Goal: Information Seeking & Learning: Learn about a topic

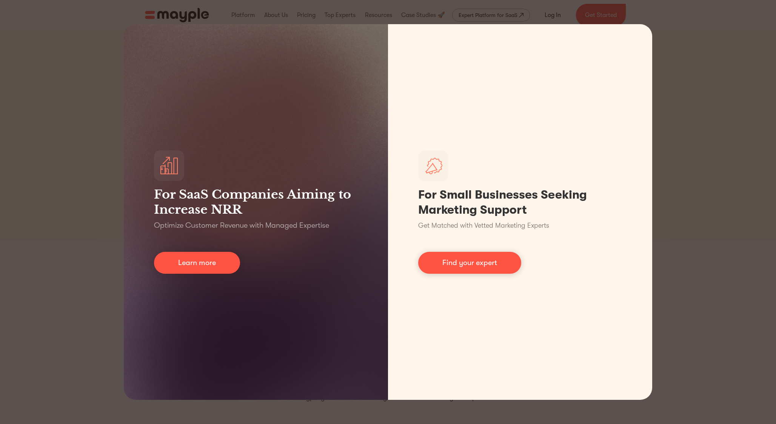
click at [721, 105] on div "For SaaS Companies Aiming to Increase NRR Optimize Customer Revenue with Manage…" at bounding box center [388, 212] width 776 height 424
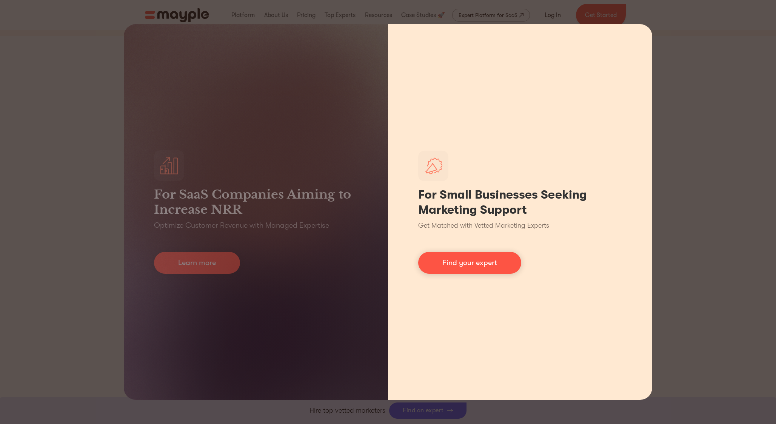
scroll to position [208, 0]
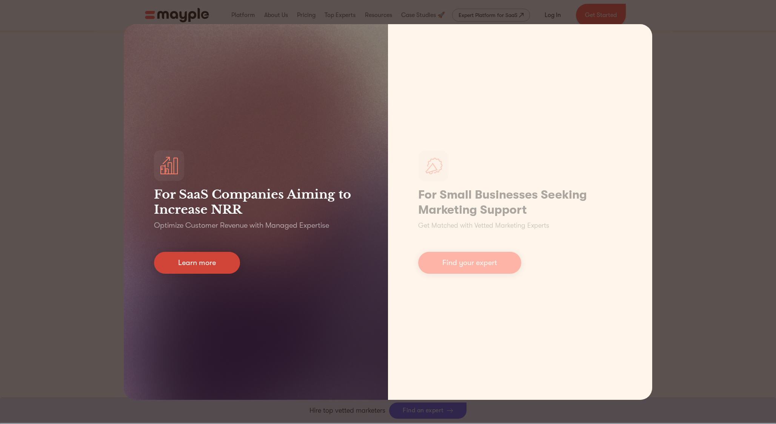
click at [231, 258] on link "Learn more" at bounding box center [197, 263] width 86 height 22
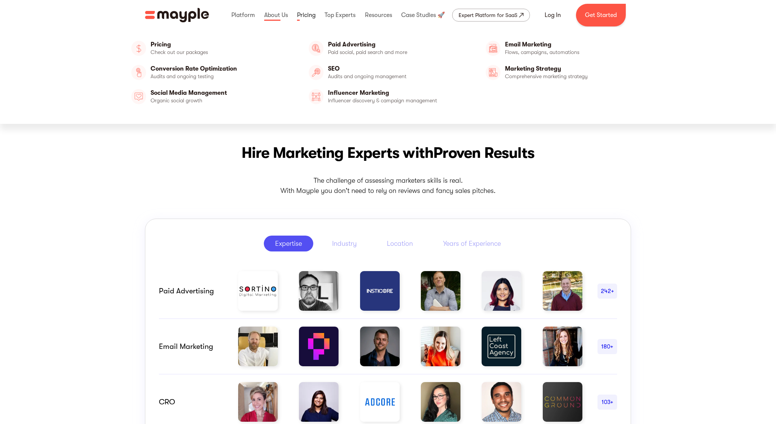
click at [304, 16] on link at bounding box center [306, 15] width 22 height 24
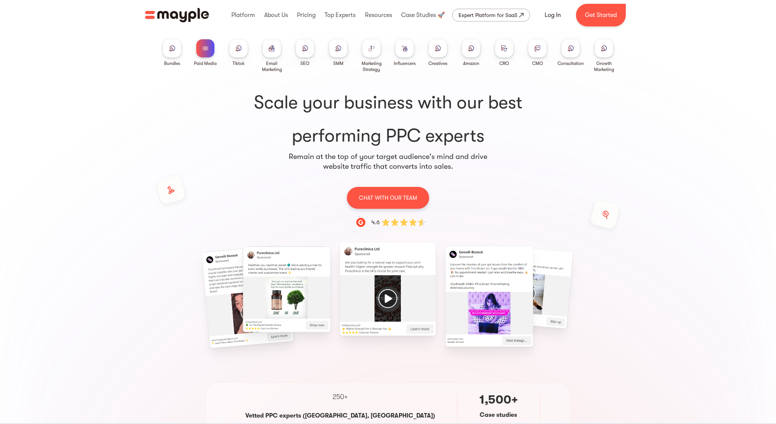
click at [266, 50] on div at bounding box center [272, 48] width 18 height 18
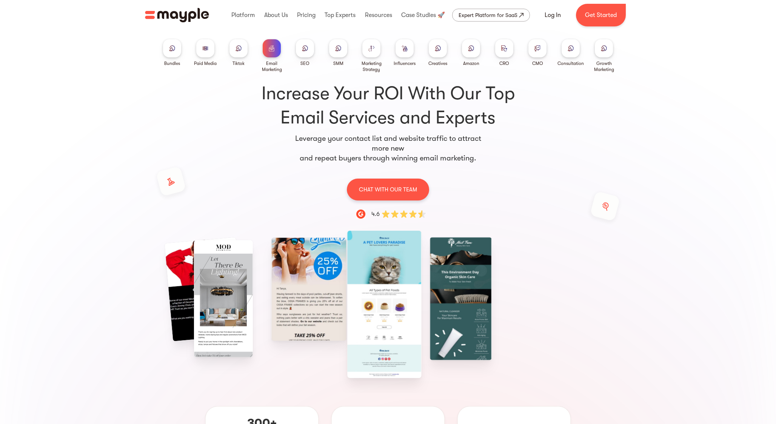
click at [302, 48] on img at bounding box center [305, 48] width 6 height 6
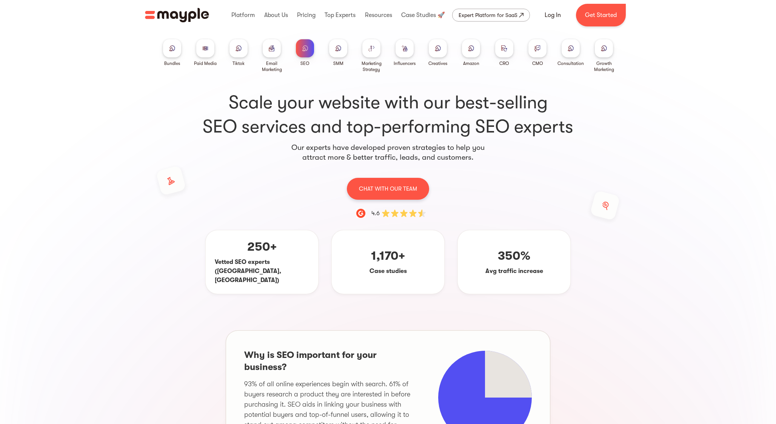
click at [347, 45] on div at bounding box center [338, 48] width 18 height 18
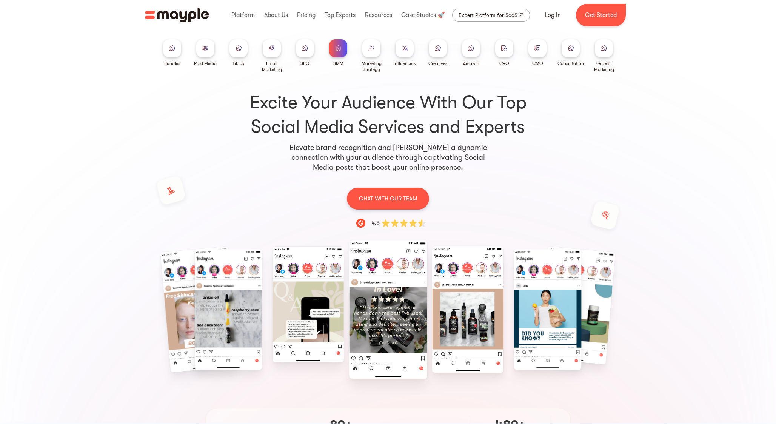
click at [399, 50] on div at bounding box center [404, 48] width 18 height 18
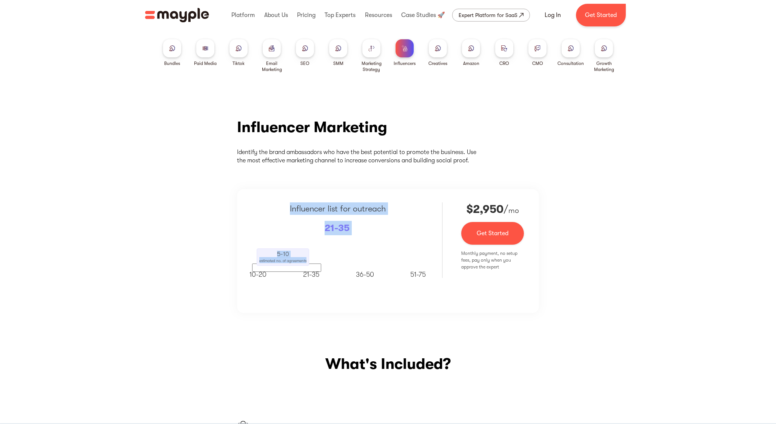
drag, startPoint x: 382, startPoint y: 235, endPoint x: 288, endPoint y: 196, distance: 102.2
click at [288, 196] on div "Influencer list for outreach 21-35 5-10 estimated no. of agreements [PHONE_NUMB…" at bounding box center [388, 251] width 302 height 124
select select "en"
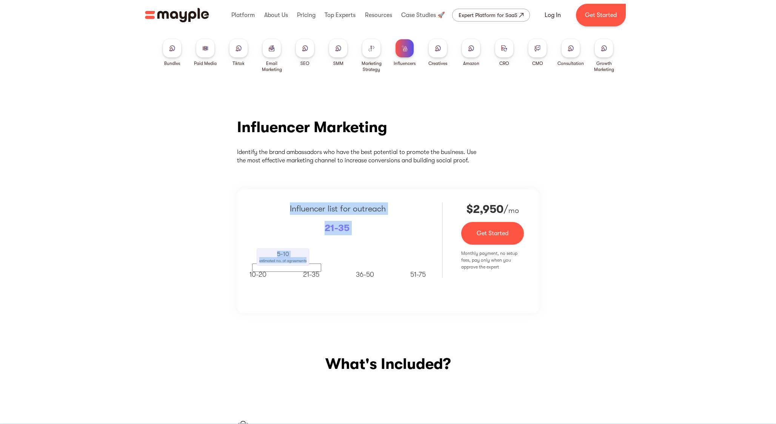
select select "tr"
click at [381, 231] on div "Influencer list for outreach 21-35 5-10 estimated no. of agreements 10-20 21-35…" at bounding box center [337, 248] width 171 height 92
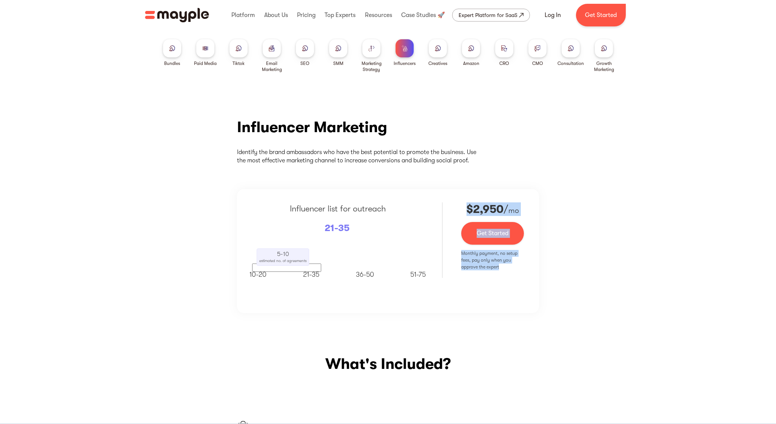
drag, startPoint x: 515, startPoint y: 273, endPoint x: 460, endPoint y: 205, distance: 86.7
click at [460, 205] on div "Influencer list for outreach 21-35 5-10 estimated no. of agreements 10-20 21-35…" at bounding box center [388, 251] width 302 height 124
select select "en"
click at [523, 278] on div "$3,656 $ 2,950 / mo Get Started Monthly payment, no setup fees, pay only when y…" at bounding box center [492, 248] width 63 height 92
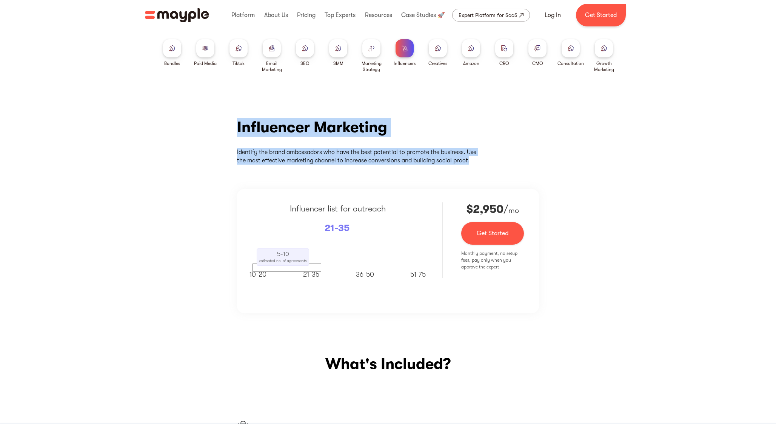
drag, startPoint x: 479, startPoint y: 164, endPoint x: 236, endPoint y: 122, distance: 246.7
click at [236, 122] on div "Influencer Marketing Identify the brand ambassadors who have the best potential…" at bounding box center [388, 215] width 776 height 240
select select "en"
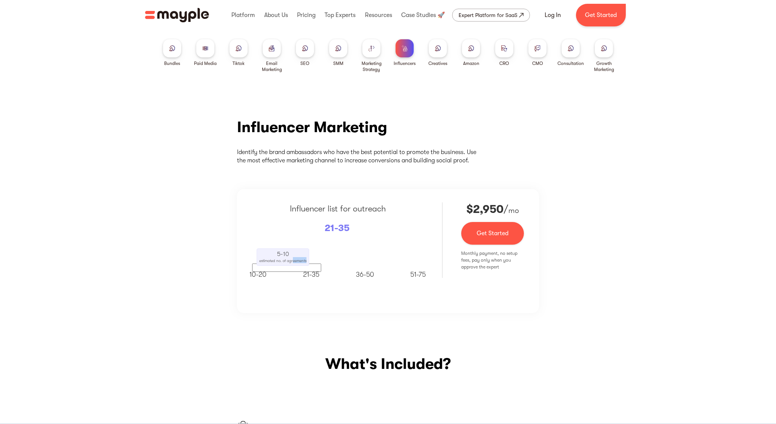
drag, startPoint x: 292, startPoint y: 258, endPoint x: 317, endPoint y: 259, distance: 24.6
click at [317, 259] on div "5-10 estimated no. of agreements" at bounding box center [337, 256] width 171 height 31
click at [309, 316] on div "Influencer Marketing Identify the brand ambassadors who have the best potential…" at bounding box center [388, 215] width 776 height 240
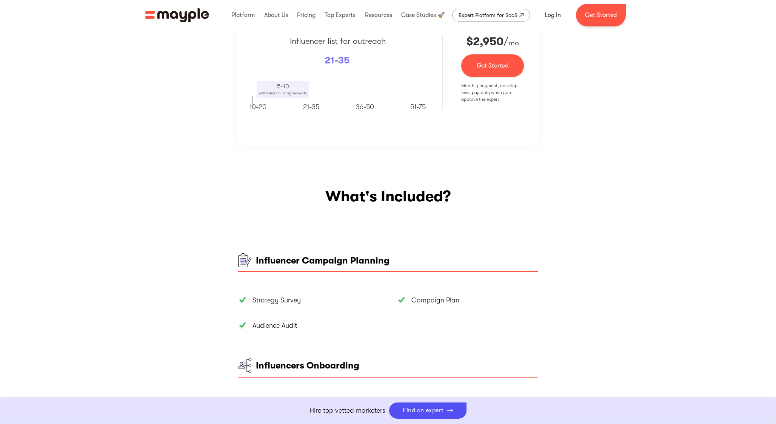
scroll to position [172, 0]
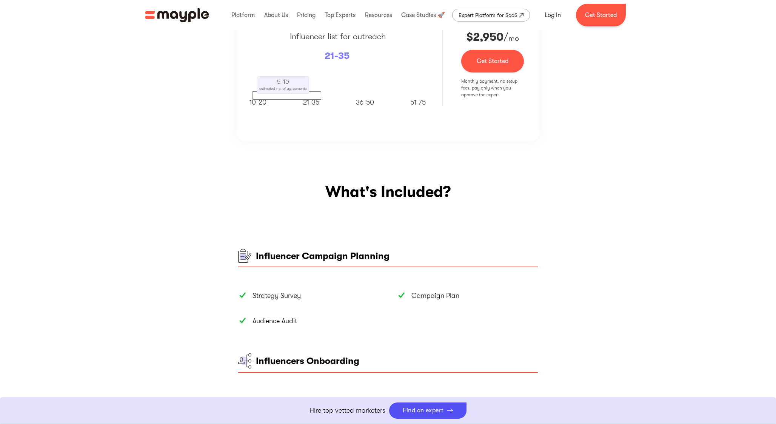
drag, startPoint x: 505, startPoint y: 100, endPoint x: 466, endPoint y: 152, distance: 63.9
click at [466, 152] on div "Influencer Marketing Identify the brand ambassadors who have the best potential…" at bounding box center [388, 43] width 776 height 240
click at [493, 58] on link "Get Started" at bounding box center [492, 61] width 63 height 23
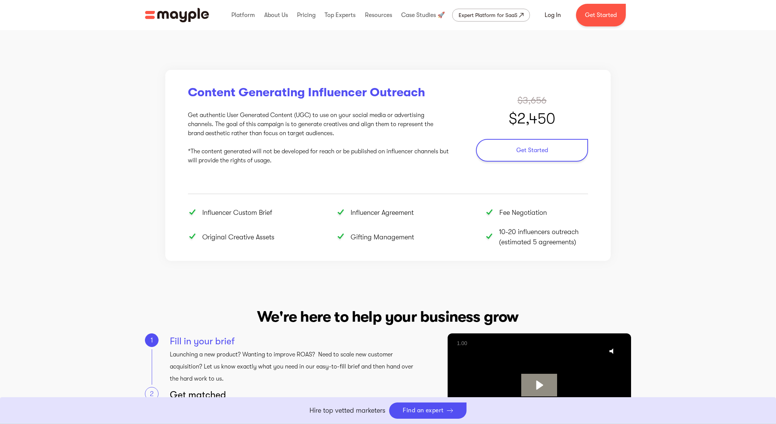
scroll to position [780, 0]
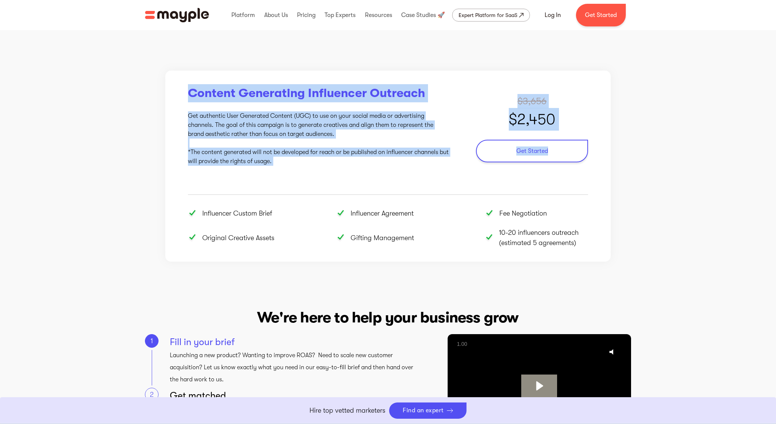
drag, startPoint x: 182, startPoint y: 92, endPoint x: 345, endPoint y: 176, distance: 183.6
click at [345, 176] on div "Content Generating Influencer Outreach Get authentic User Generated Content (UG…" at bounding box center [387, 166] width 445 height 191
select select "en"
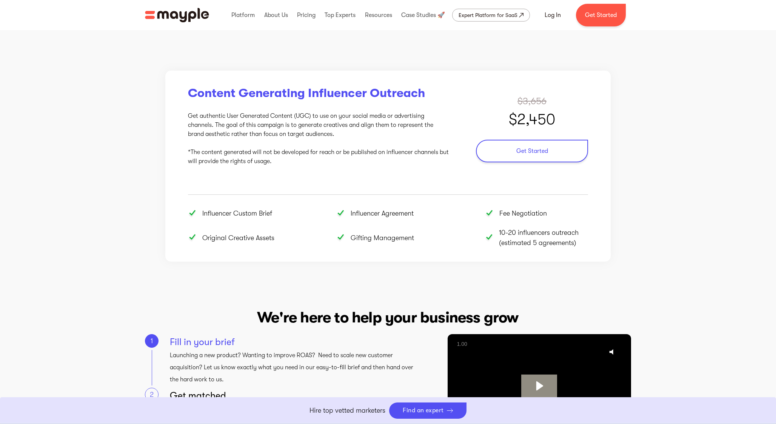
click at [537, 302] on section "We're here to help your business grow 1 Fill in your brief Launching a new prod…" at bounding box center [388, 381] width 776 height 195
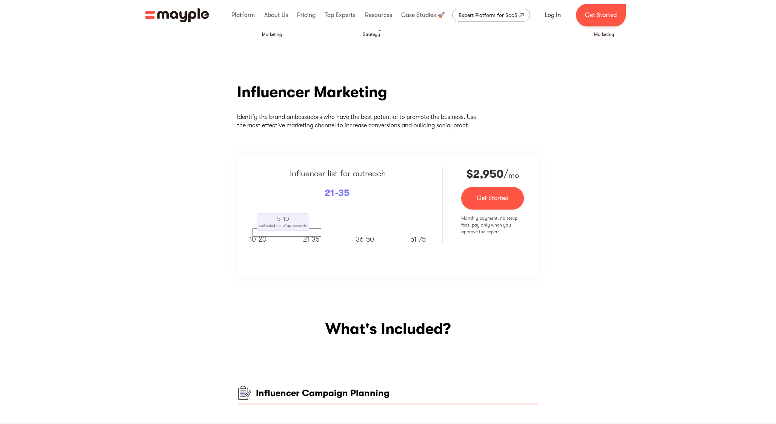
scroll to position [0, 0]
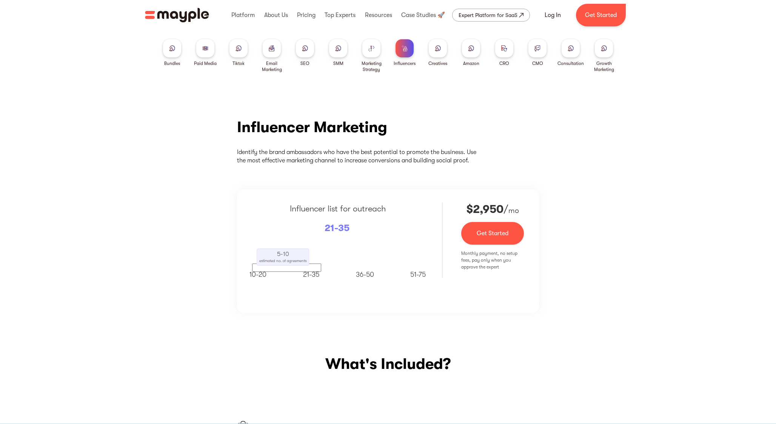
click at [434, 55] on div at bounding box center [438, 48] width 18 height 18
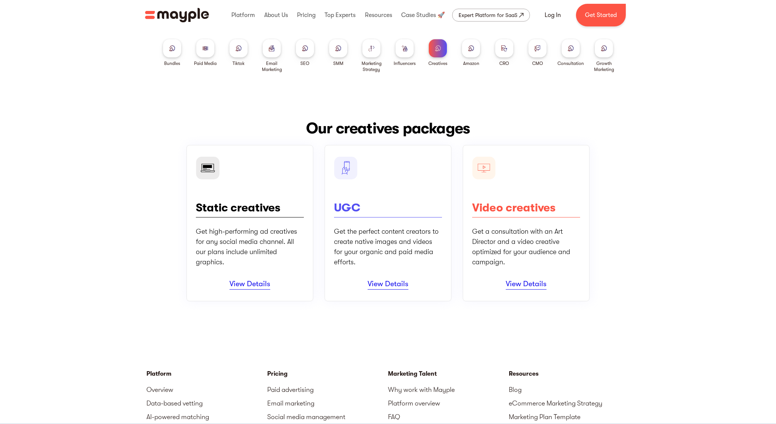
click at [465, 53] on div at bounding box center [471, 48] width 18 height 18
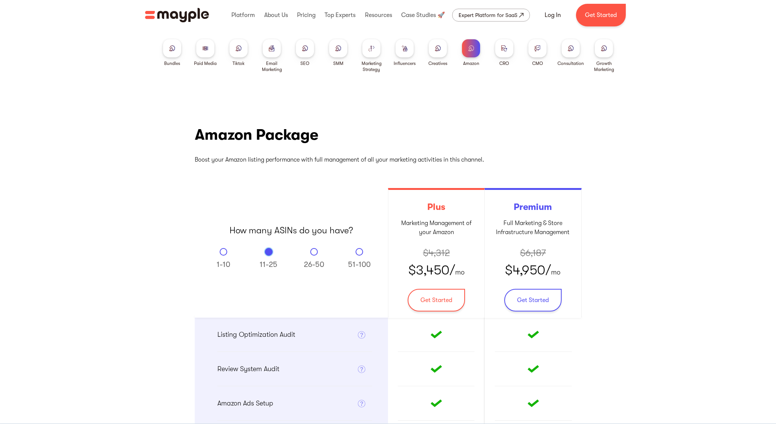
click at [500, 53] on div at bounding box center [504, 48] width 18 height 18
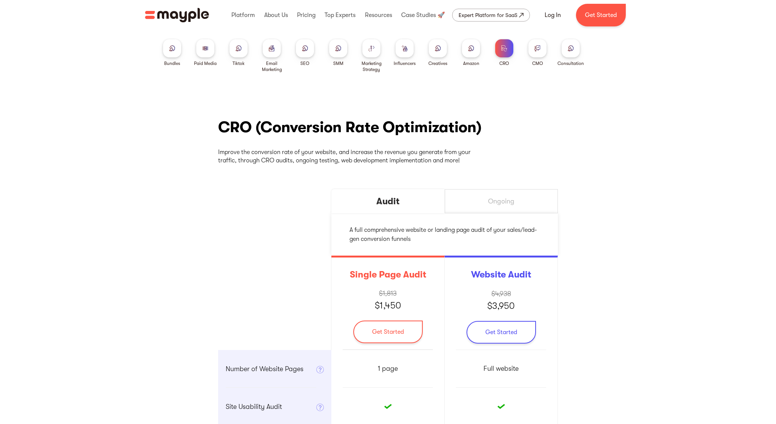
click at [524, 45] on div "Bundles Paid Media Tiktok Email Marketing SEO SMM Marketing Strategy Influencer…" at bounding box center [387, 51] width 483 height 42
click at [401, 51] on div at bounding box center [404, 48] width 18 height 18
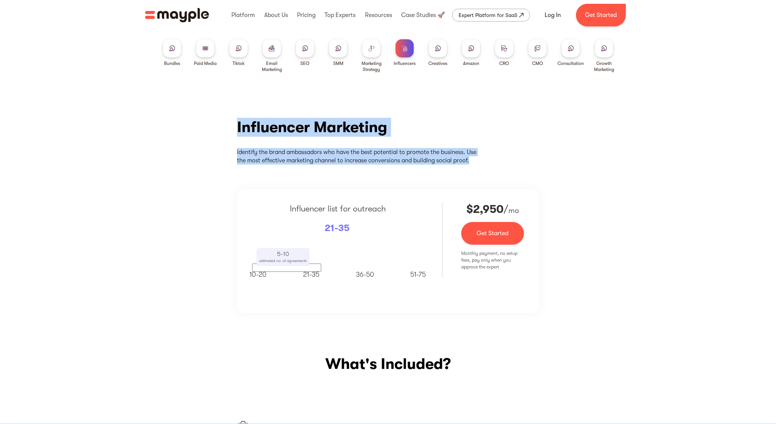
drag, startPoint x: 470, startPoint y: 160, endPoint x: 240, endPoint y: 128, distance: 232.1
click at [240, 128] on div "Influencer Marketing Identify the brand ambassadors who have the best potential…" at bounding box center [388, 215] width 302 height 195
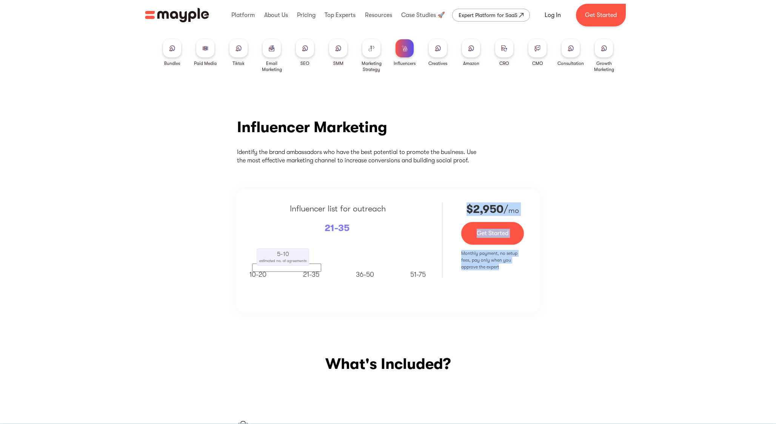
drag, startPoint x: 503, startPoint y: 272, endPoint x: 459, endPoint y: 215, distance: 71.6
click at [459, 215] on div "Influencer list for outreach 21-35 5-10 estimated no. of agreements [PHONE_NUMB…" at bounding box center [388, 251] width 302 height 124
click at [454, 192] on div at bounding box center [454, 192] width 0 height 0
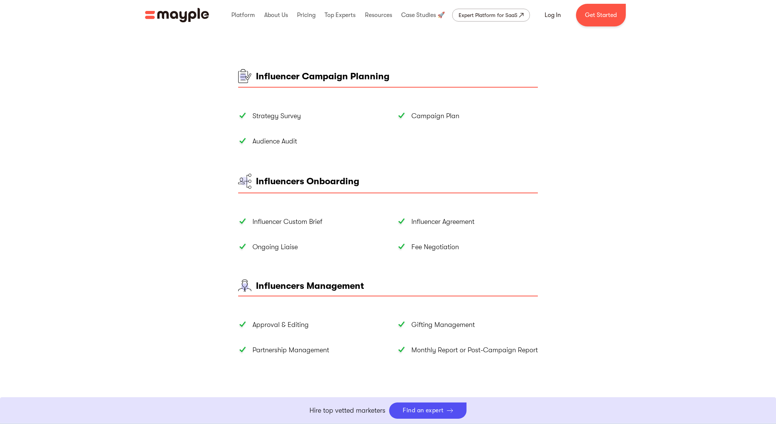
scroll to position [345, 0]
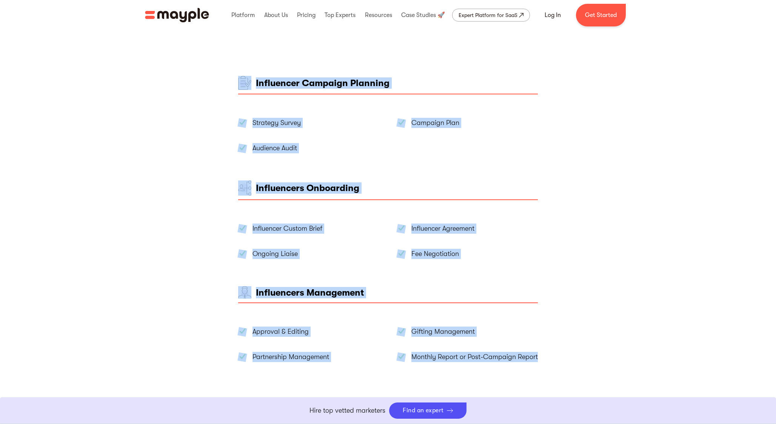
drag, startPoint x: 246, startPoint y: 69, endPoint x: 549, endPoint y: 360, distance: 421.1
click at [549, 360] on div "What's Included? Influencer Campaign Planning Strategy Survey Campaign Plan Aud…" at bounding box center [388, 204] width 453 height 426
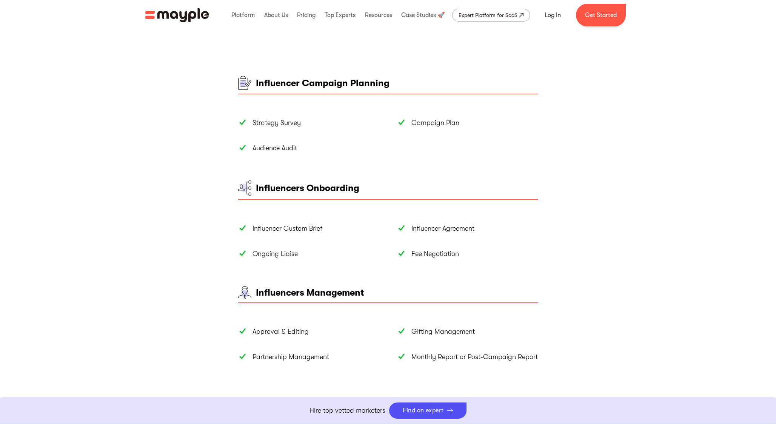
click at [529, 208] on div "Influencers Onboarding Influencer Custom Brief Influencer Agreement Ongoing Lia…" at bounding box center [388, 219] width 300 height 78
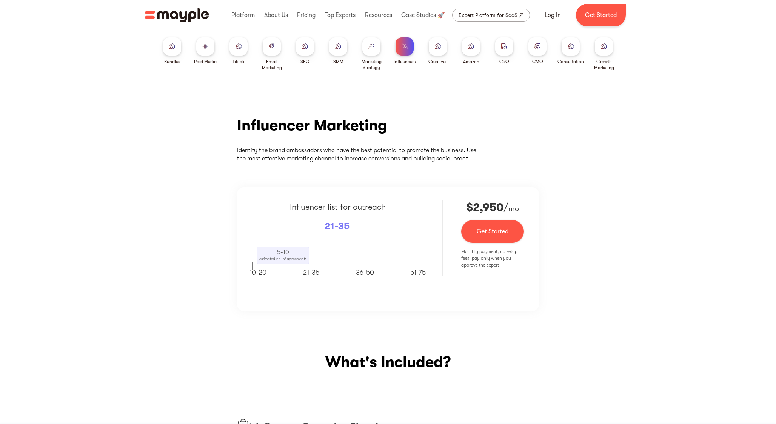
scroll to position [0, 0]
